Goal: Find contact information: Find contact information

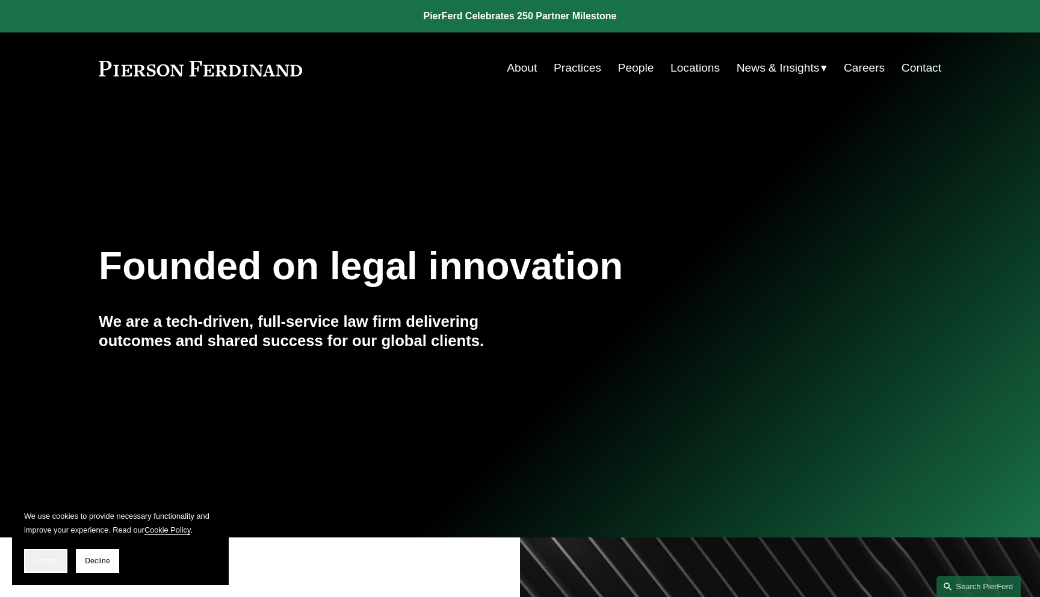
click at [41, 562] on span "Accept" at bounding box center [45, 560] width 23 height 8
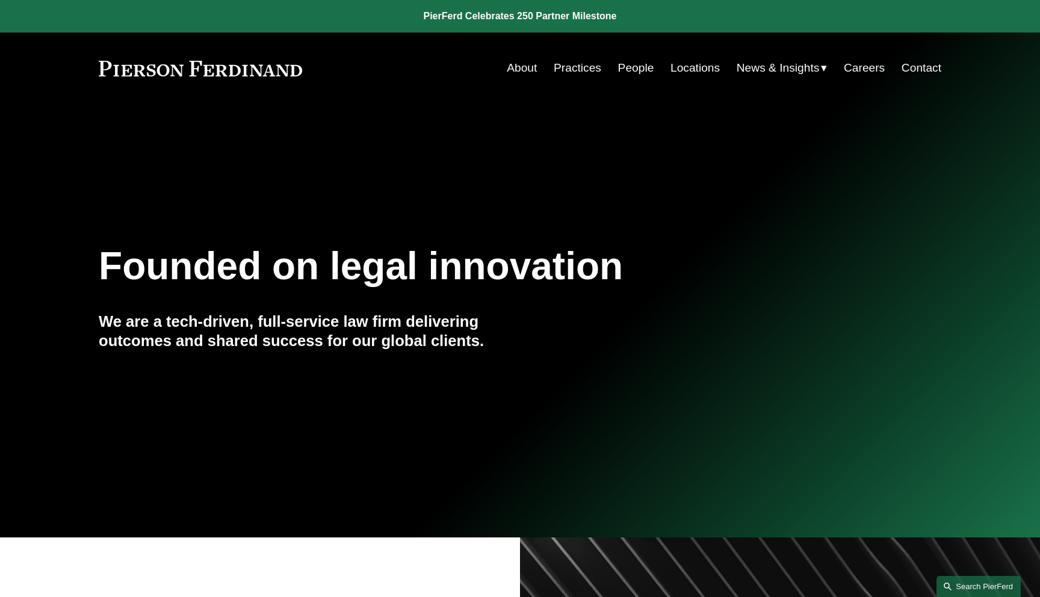
click at [961, 585] on link "Search this site" at bounding box center [978, 586] width 84 height 21
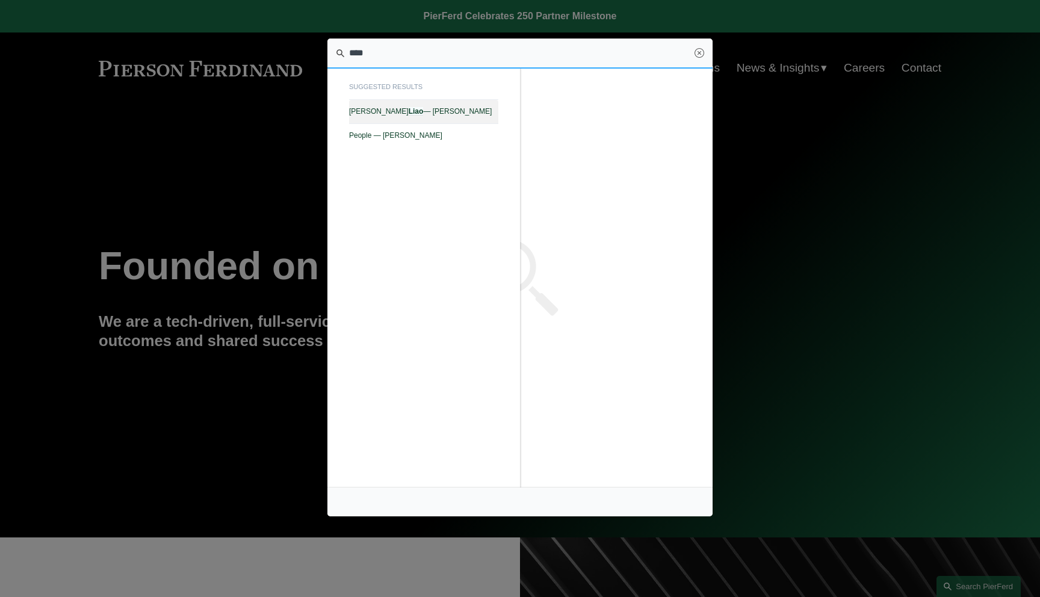
click at [456, 116] on link "[PERSON_NAME] — [PERSON_NAME]" at bounding box center [423, 111] width 149 height 23
type input "****"
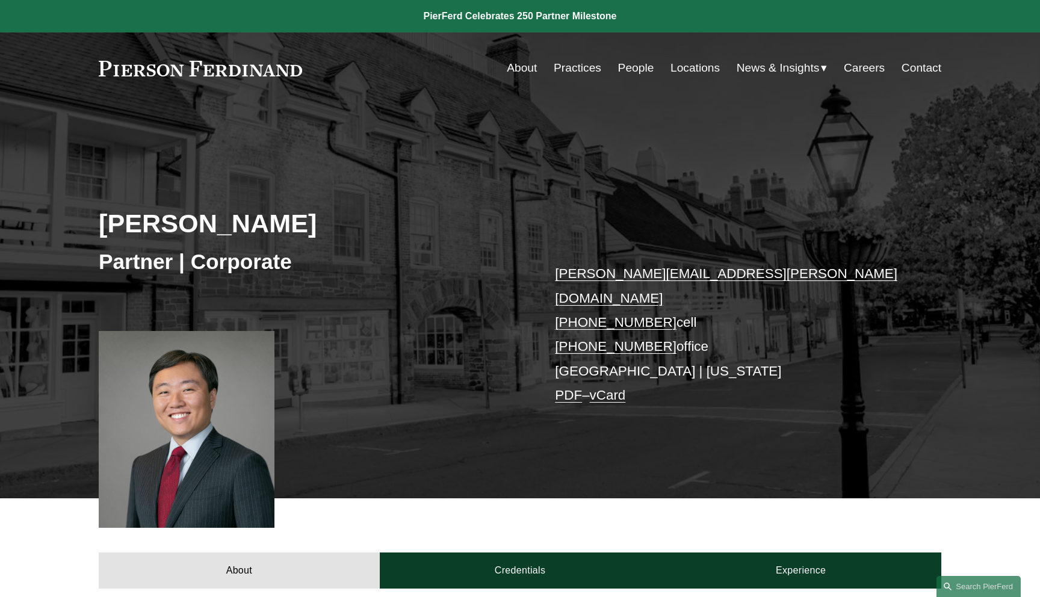
click at [563, 387] on link "PDF" at bounding box center [568, 394] width 27 height 15
click at [958, 581] on link "Search this site" at bounding box center [978, 586] width 84 height 21
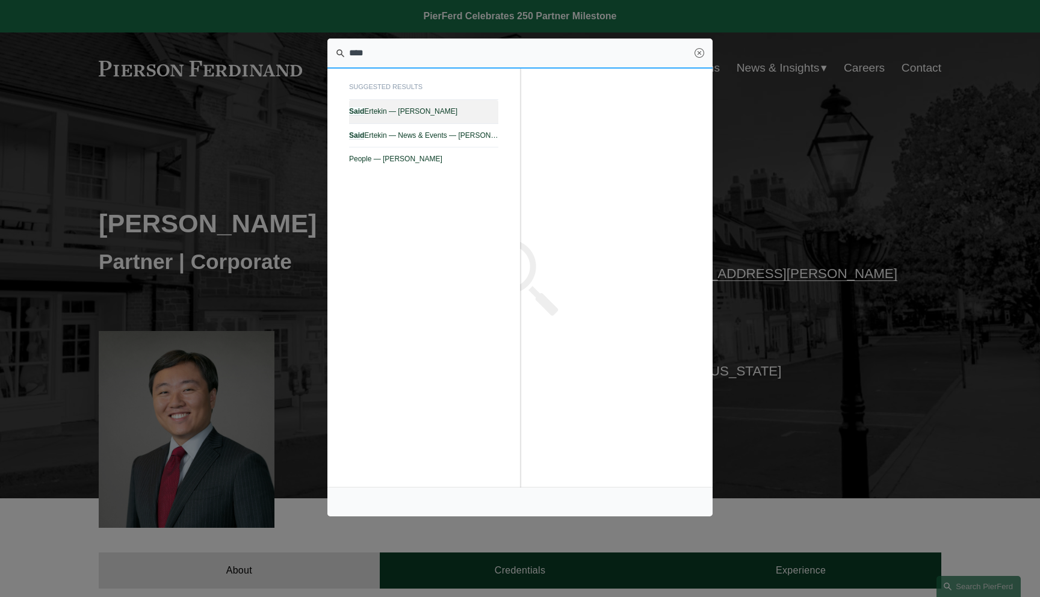
click at [469, 105] on link "Said Ertekin — Pierson Ferdinand LLP" at bounding box center [423, 111] width 149 height 23
type input "****"
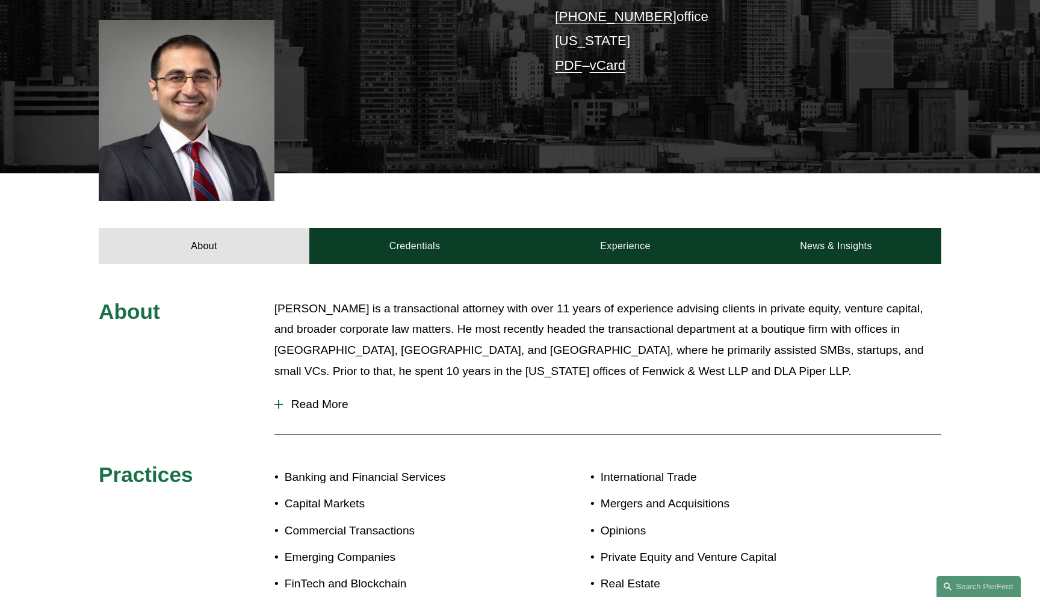
scroll to position [355, 0]
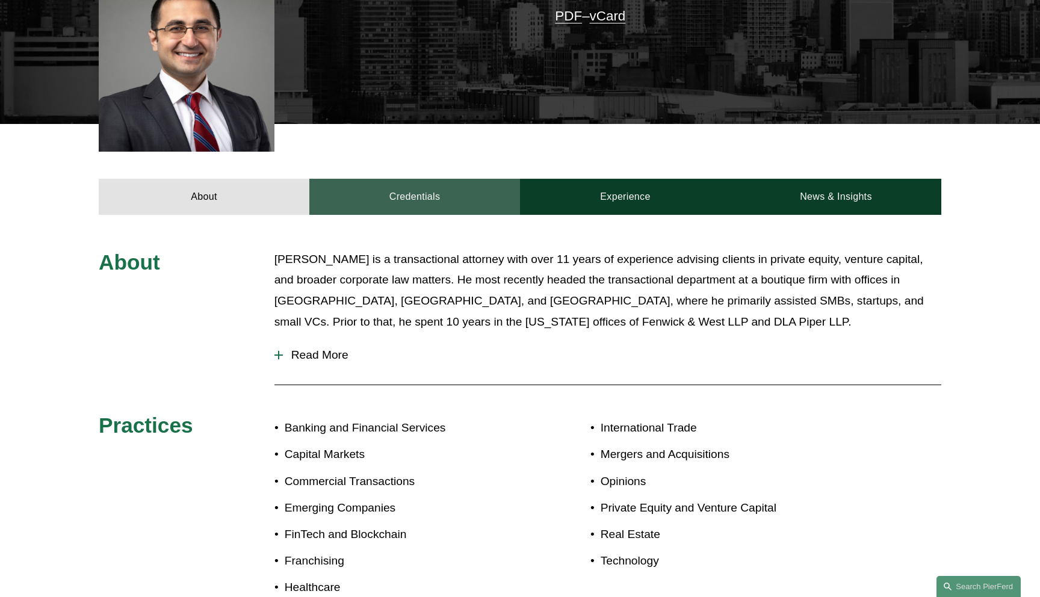
click at [466, 203] on link "Credentials" at bounding box center [414, 197] width 211 height 36
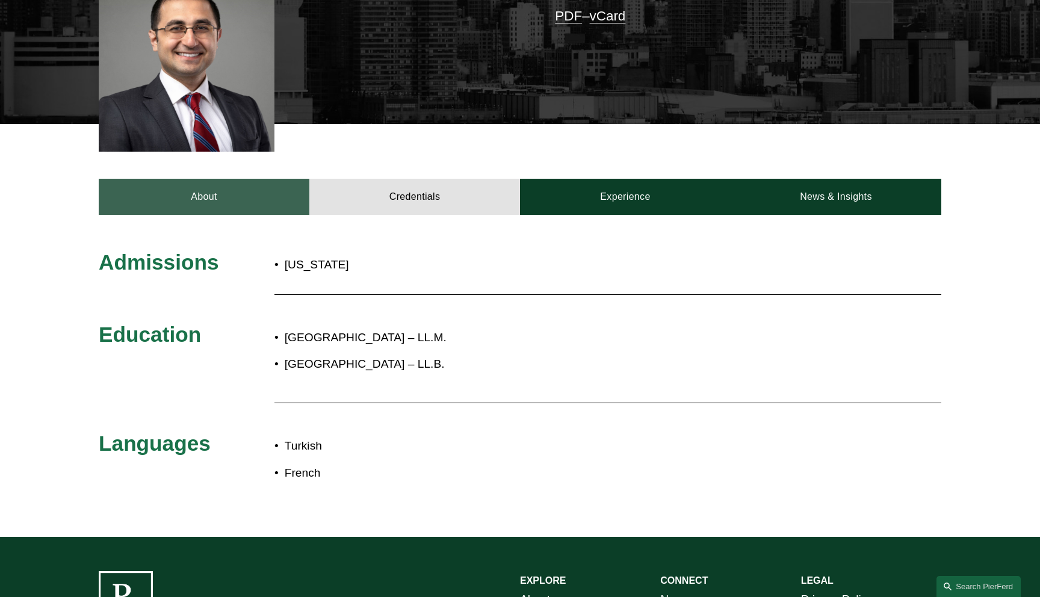
click at [264, 181] on link "About" at bounding box center [204, 197] width 211 height 36
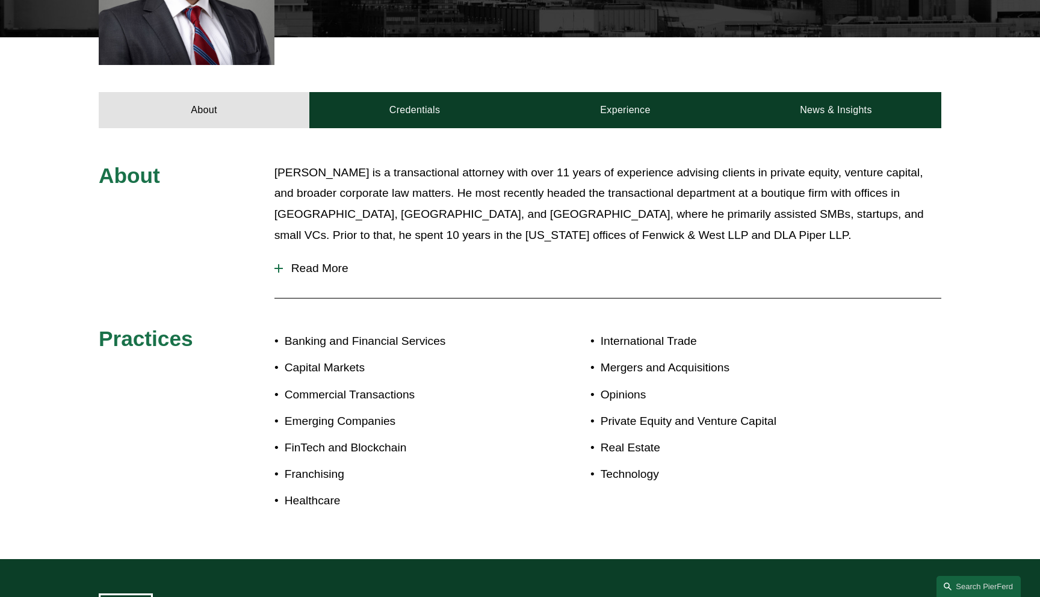
scroll to position [454, 0]
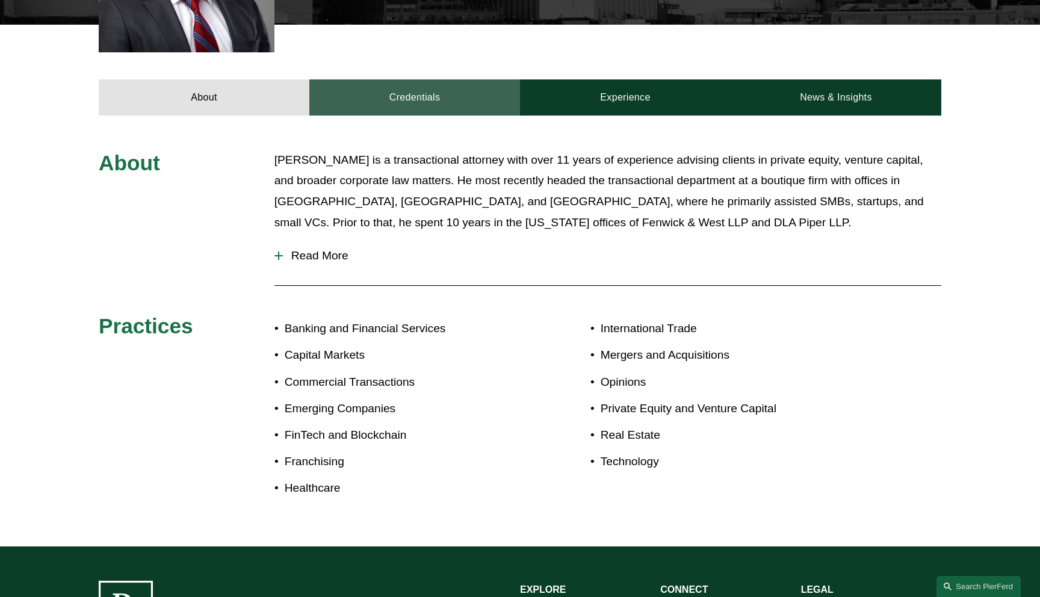
click at [475, 92] on link "Credentials" at bounding box center [414, 97] width 211 height 36
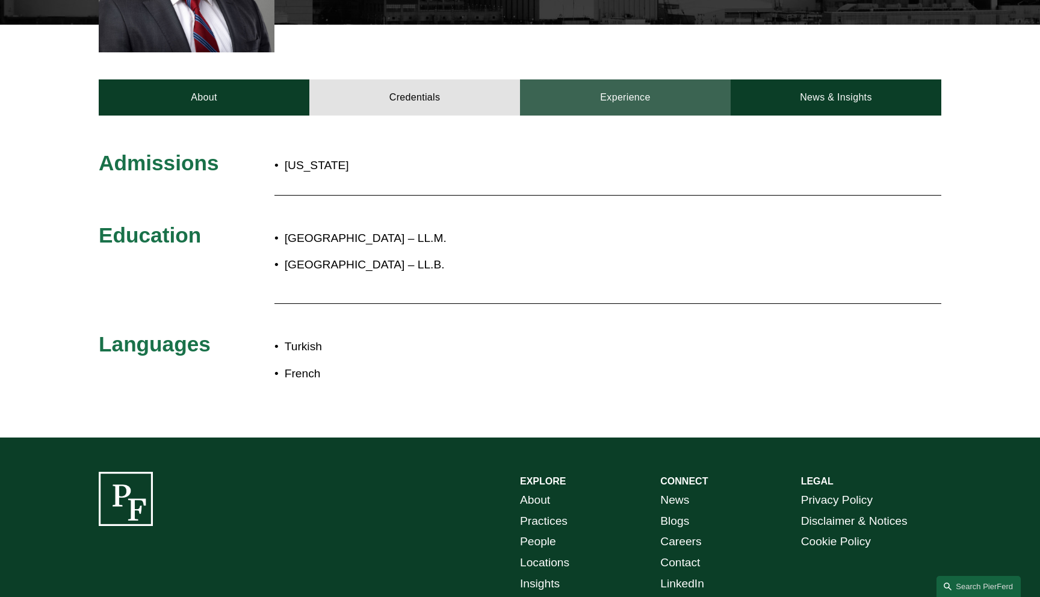
click at [620, 98] on link "Experience" at bounding box center [625, 97] width 211 height 36
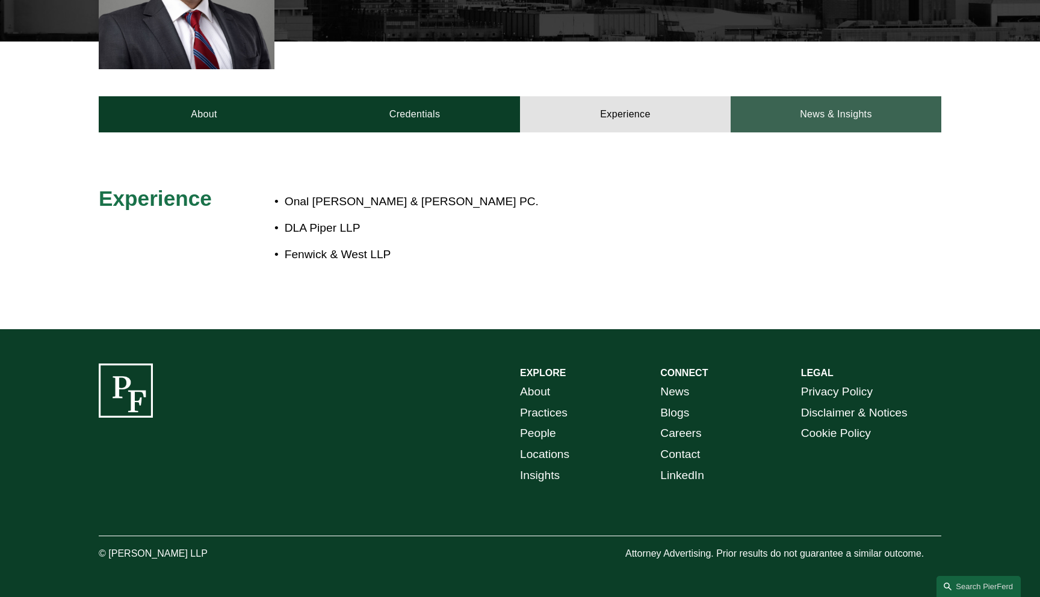
click at [784, 109] on link "News & Insights" at bounding box center [835, 114] width 211 height 36
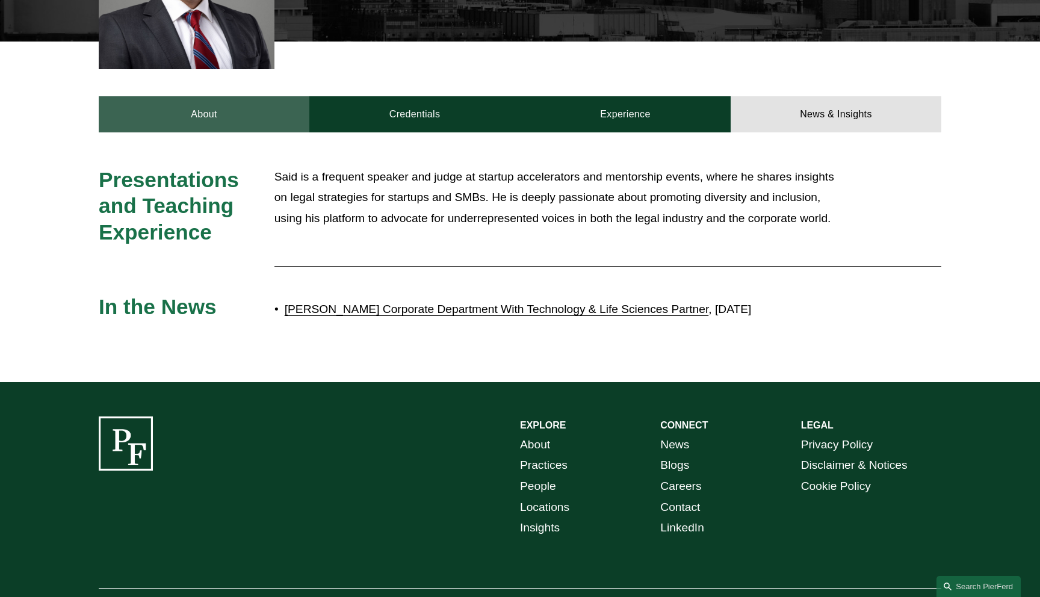
click at [294, 111] on link "About" at bounding box center [204, 114] width 211 height 36
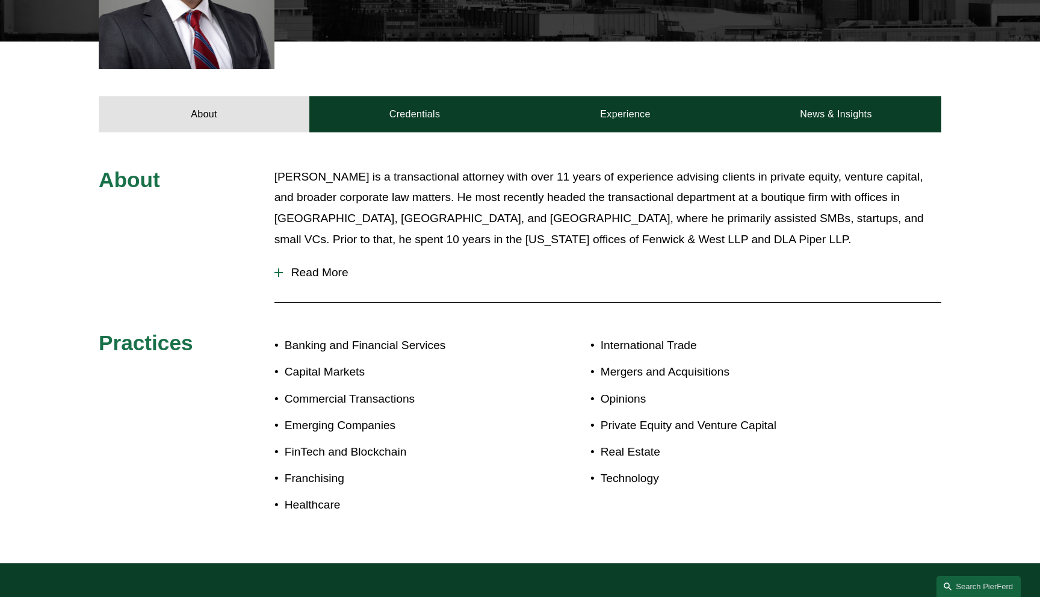
scroll to position [0, 0]
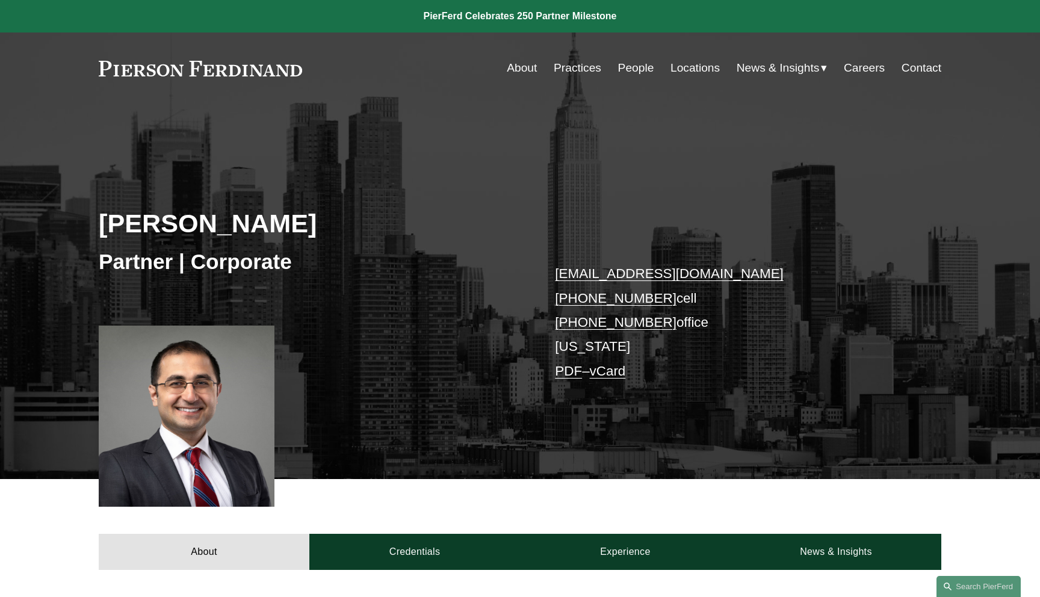
click at [569, 372] on link "PDF" at bounding box center [568, 370] width 27 height 15
